Goal: Information Seeking & Learning: Learn about a topic

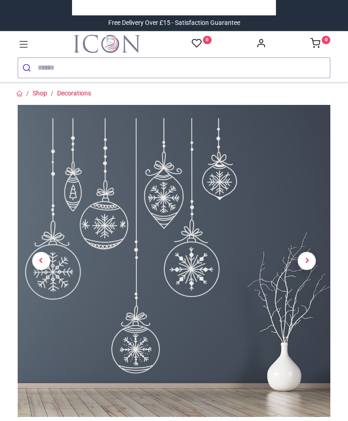
click at [314, 262] on span "Next" at bounding box center [306, 261] width 18 height 18
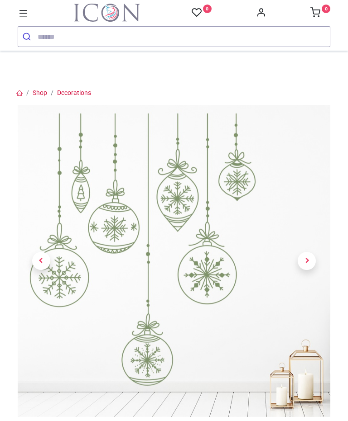
click at [309, 259] on span "Next" at bounding box center [306, 261] width 18 height 18
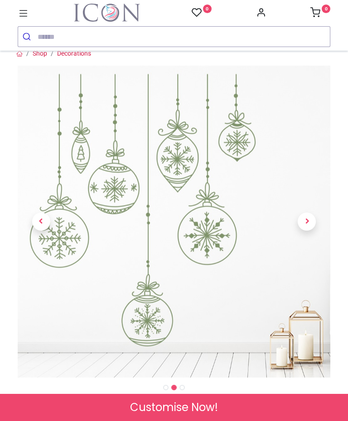
click at [304, 225] on span "Next" at bounding box center [306, 222] width 18 height 18
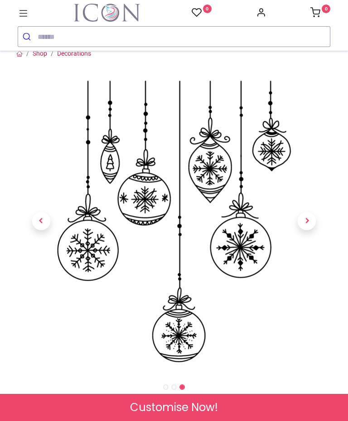
click at [310, 223] on span "Next" at bounding box center [306, 221] width 18 height 18
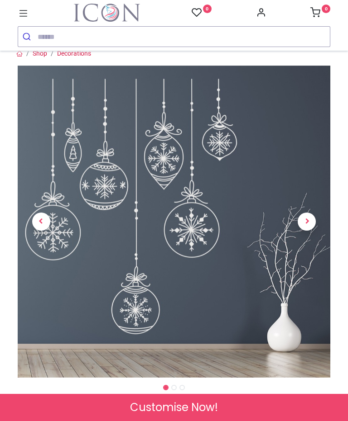
click at [302, 227] on span "Next" at bounding box center [306, 222] width 18 height 18
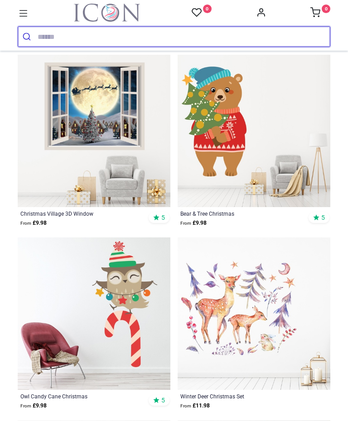
scroll to position [1063, 0]
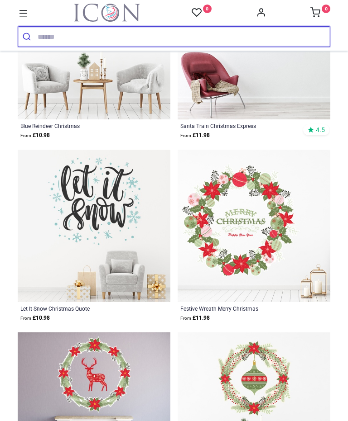
scroll to position [5908, 0]
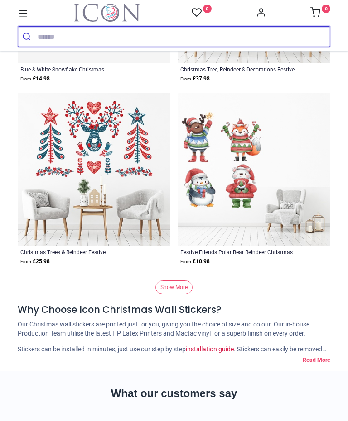
scroll to position [12753, 0]
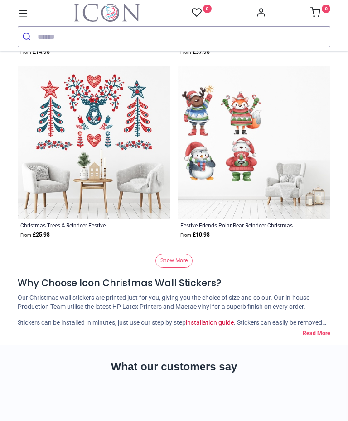
click at [181, 268] on link "Show More" at bounding box center [173, 261] width 37 height 14
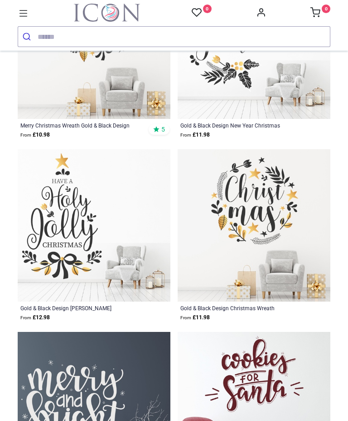
scroll to position [19442, 0]
